Goal: Information Seeking & Learning: Learn about a topic

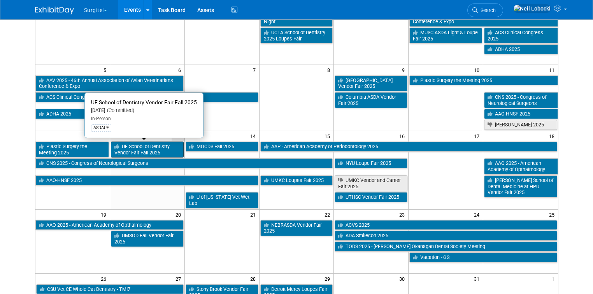
scroll to position [86, 0]
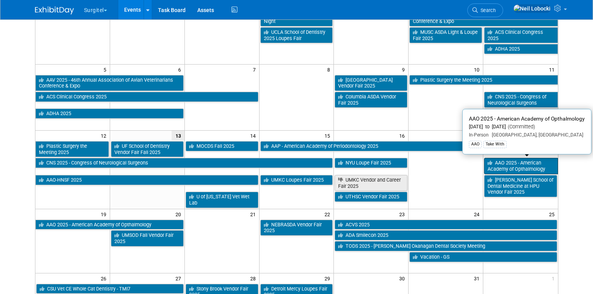
click at [517, 167] on link "AAO 2025 - American Academy of Opthalmology" at bounding box center [521, 166] width 74 height 16
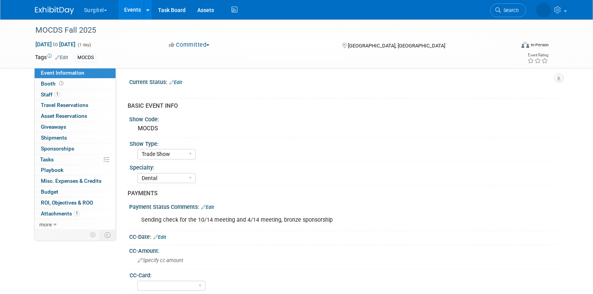
select select "Trade Show"
select select "Dental"
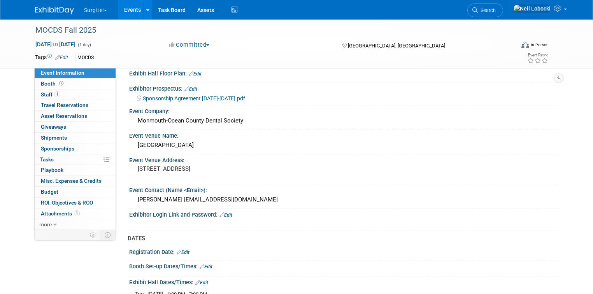
scroll to position [303, 0]
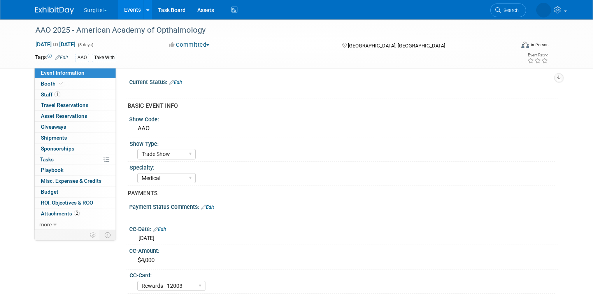
select select "Trade Show"
select select "Medical"
select select "Rewards - 12003"
click at [73, 85] on link "Booth" at bounding box center [75, 84] width 81 height 11
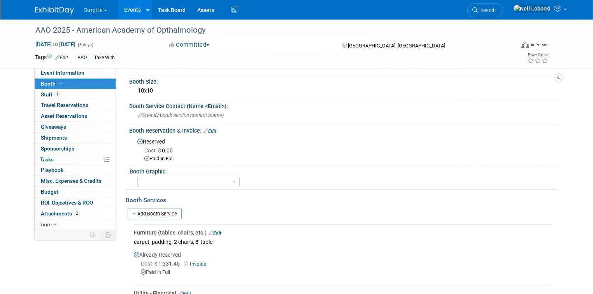
scroll to position [199, 0]
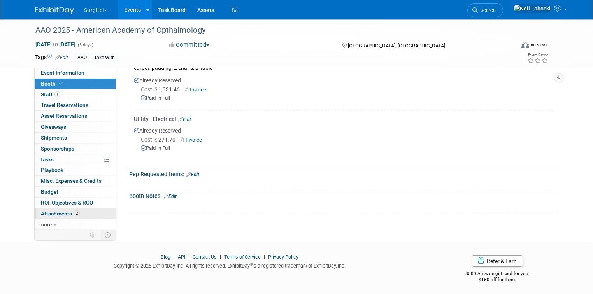
click at [77, 215] on link "2 Attachments 2" at bounding box center [75, 213] width 81 height 11
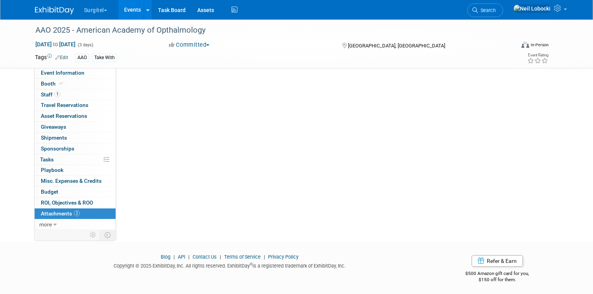
scroll to position [0, 0]
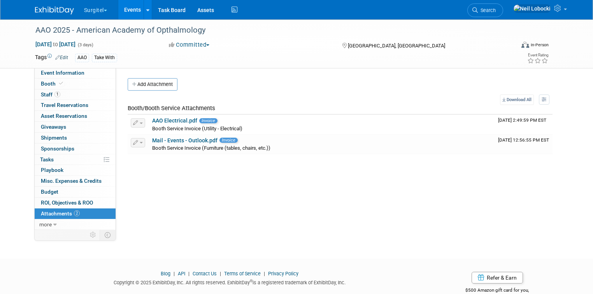
click at [60, 230] on td at bounding box center [61, 235] width 52 height 10
click at [61, 223] on link "more" at bounding box center [75, 224] width 81 height 11
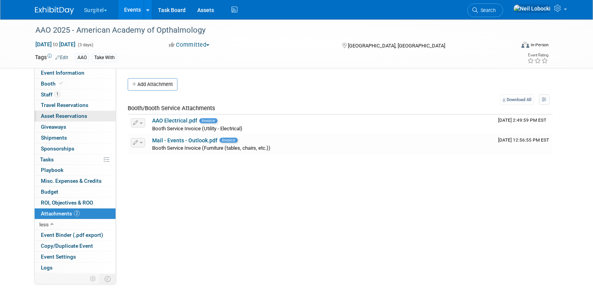
click at [78, 115] on span "Asset Reservations 0" at bounding box center [64, 116] width 46 height 6
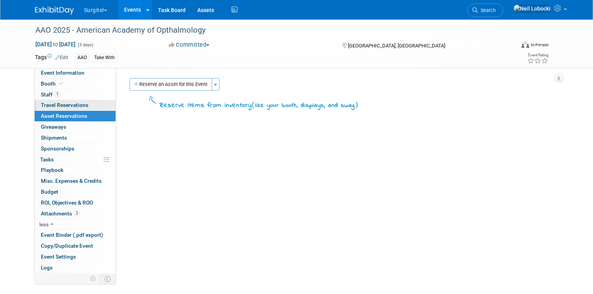
click at [78, 103] on span "Travel Reservations 0" at bounding box center [64, 105] width 47 height 6
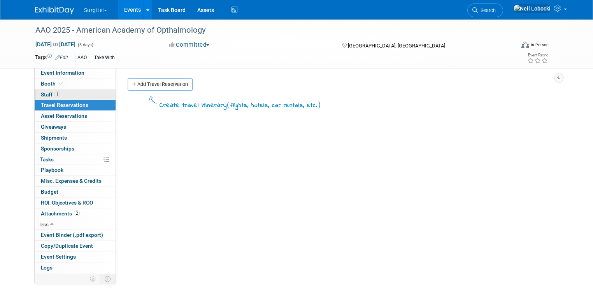
click at [78, 93] on link "1 Staff 1" at bounding box center [75, 94] width 81 height 11
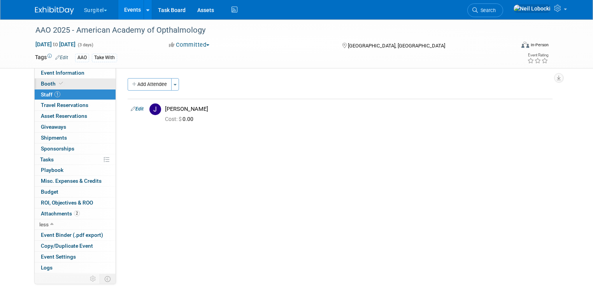
click at [82, 83] on link "Booth" at bounding box center [75, 84] width 81 height 11
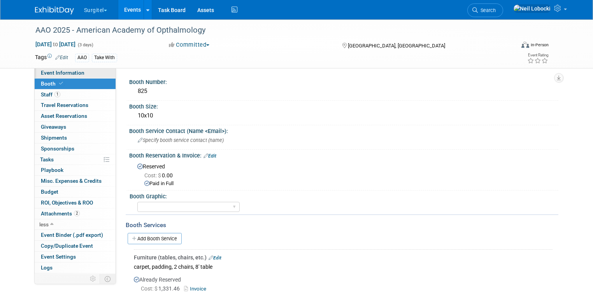
click at [69, 75] on span "Event Information" at bounding box center [63, 73] width 44 height 6
select select "Trade Show"
select select "Medical"
select select "Rewards - 12003"
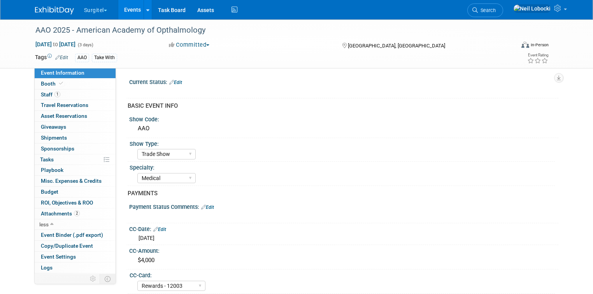
click at [53, 8] on img at bounding box center [54, 11] width 39 height 8
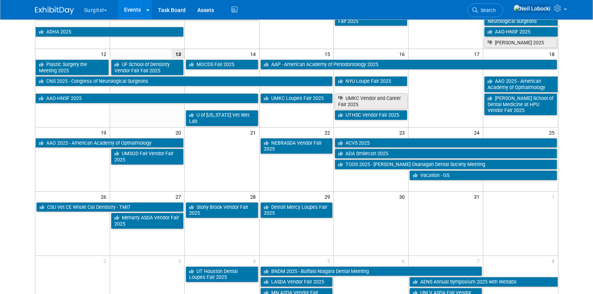
scroll to position [169, 0]
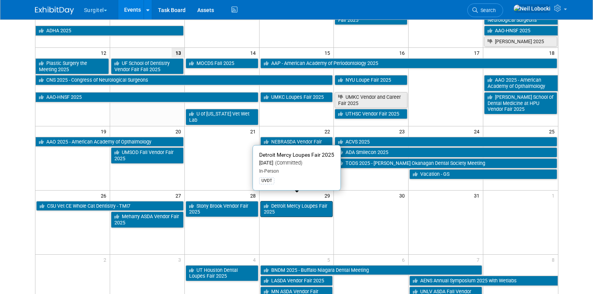
click at [295, 201] on link "Detroit Mercy Loupes Fair 2025" at bounding box center [296, 209] width 73 height 16
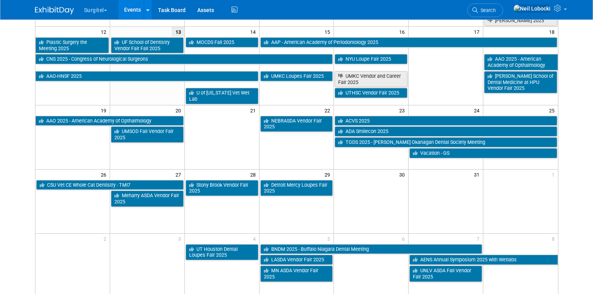
scroll to position [191, 0]
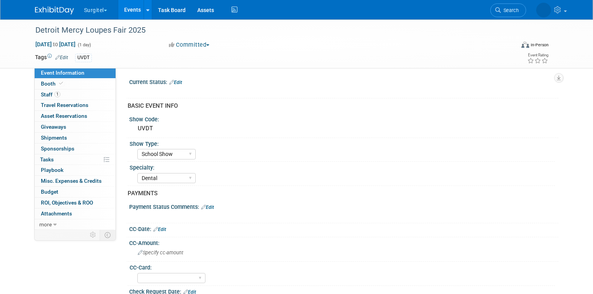
select select "School Show"
select select "Dental"
click at [79, 96] on link "1 Staff 1" at bounding box center [75, 94] width 81 height 11
